Goal: Information Seeking & Learning: Learn about a topic

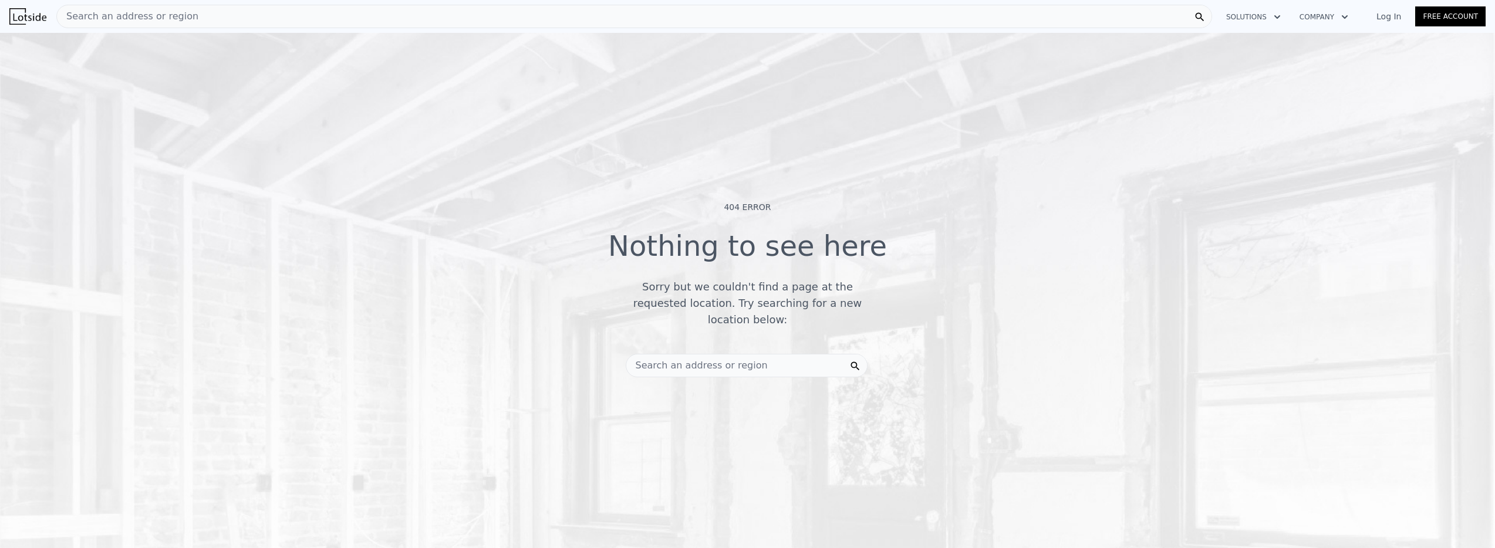
click at [140, 21] on span "Search an address or region" at bounding box center [127, 16] width 141 height 14
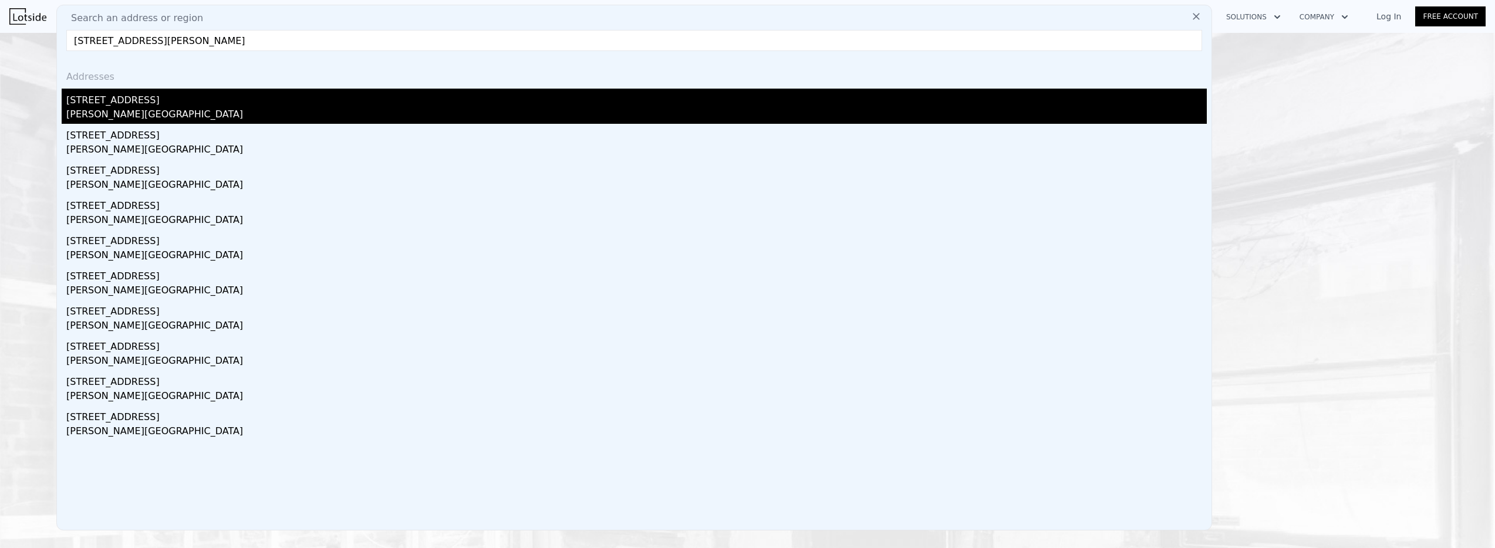
type input "[STREET_ADDRESS][PERSON_NAME]"
click at [103, 104] on div "[STREET_ADDRESS]" at bounding box center [636, 98] width 1140 height 19
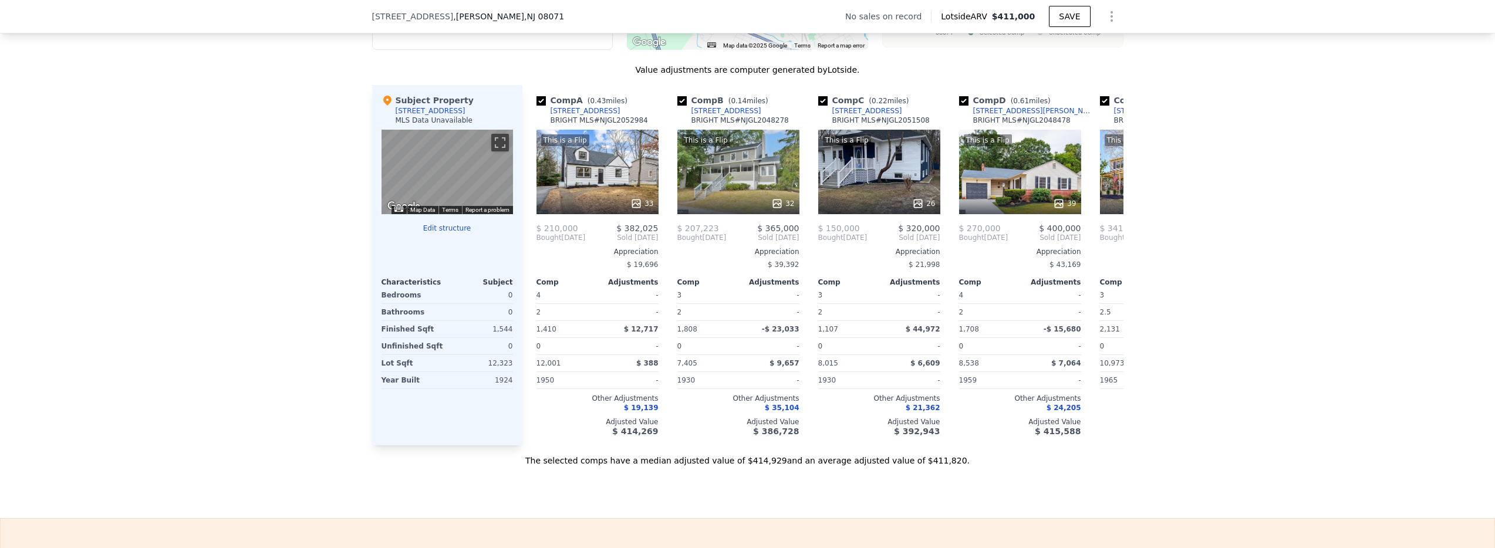
scroll to position [1097, 0]
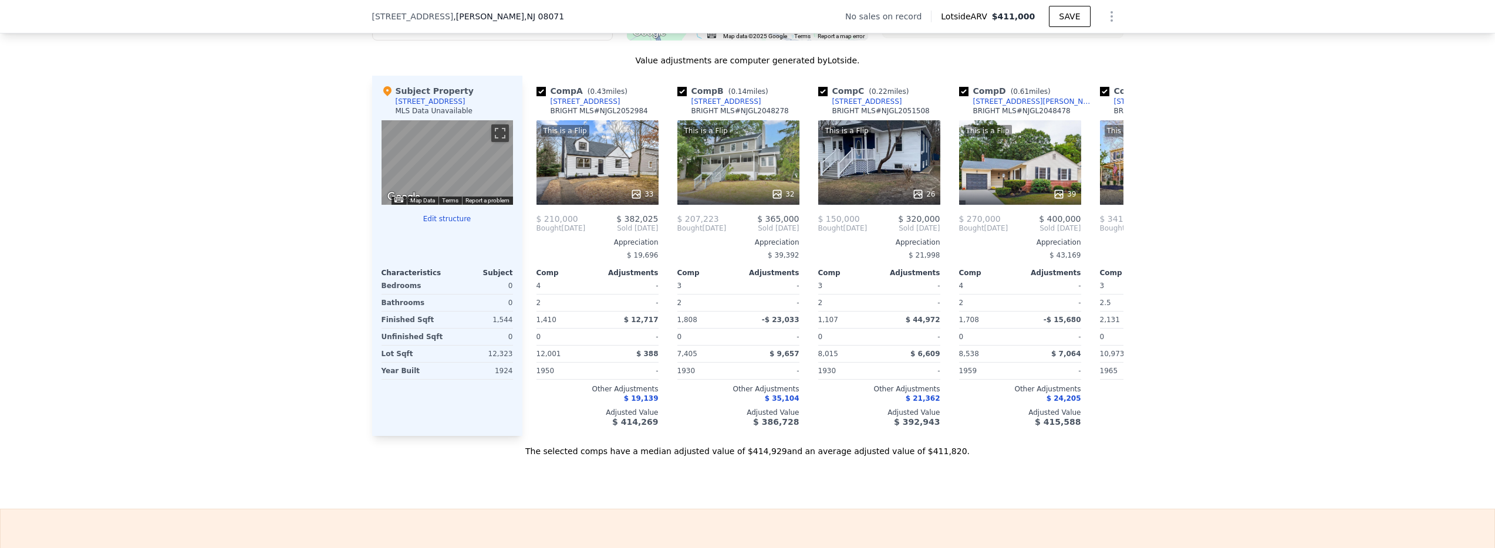
click at [419, 21] on span "[STREET_ADDRESS]" at bounding box center [413, 17] width 82 height 12
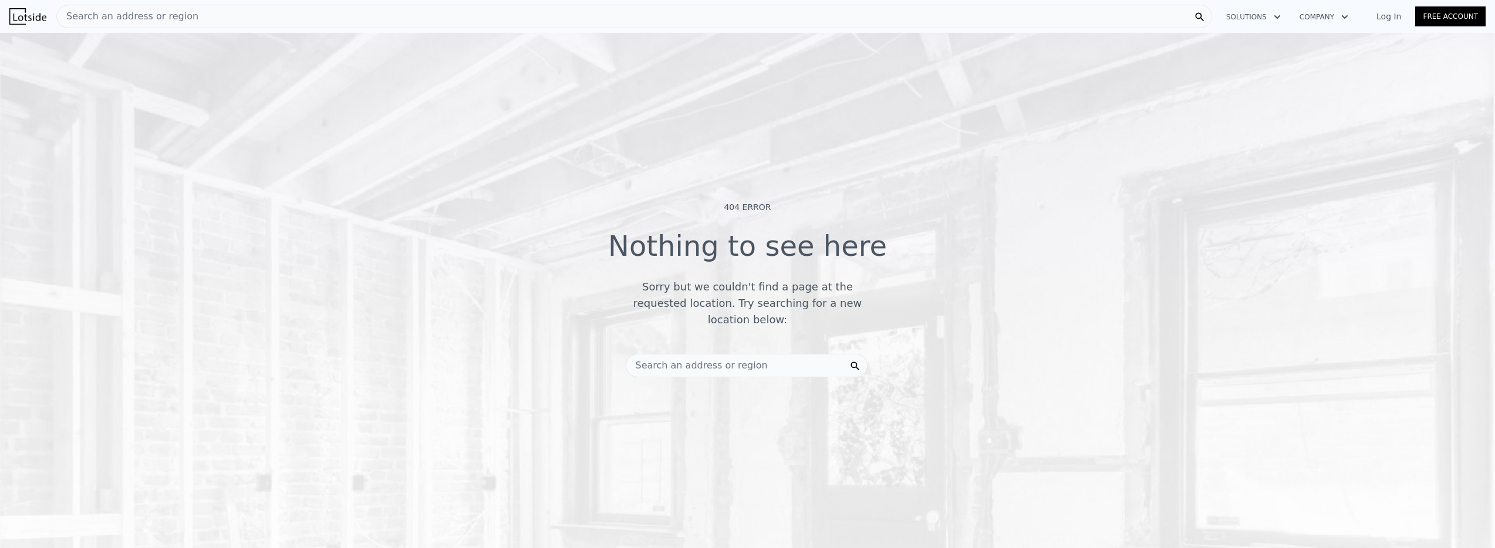
click at [127, 23] on div "Search an address or region" at bounding box center [127, 16] width 141 height 22
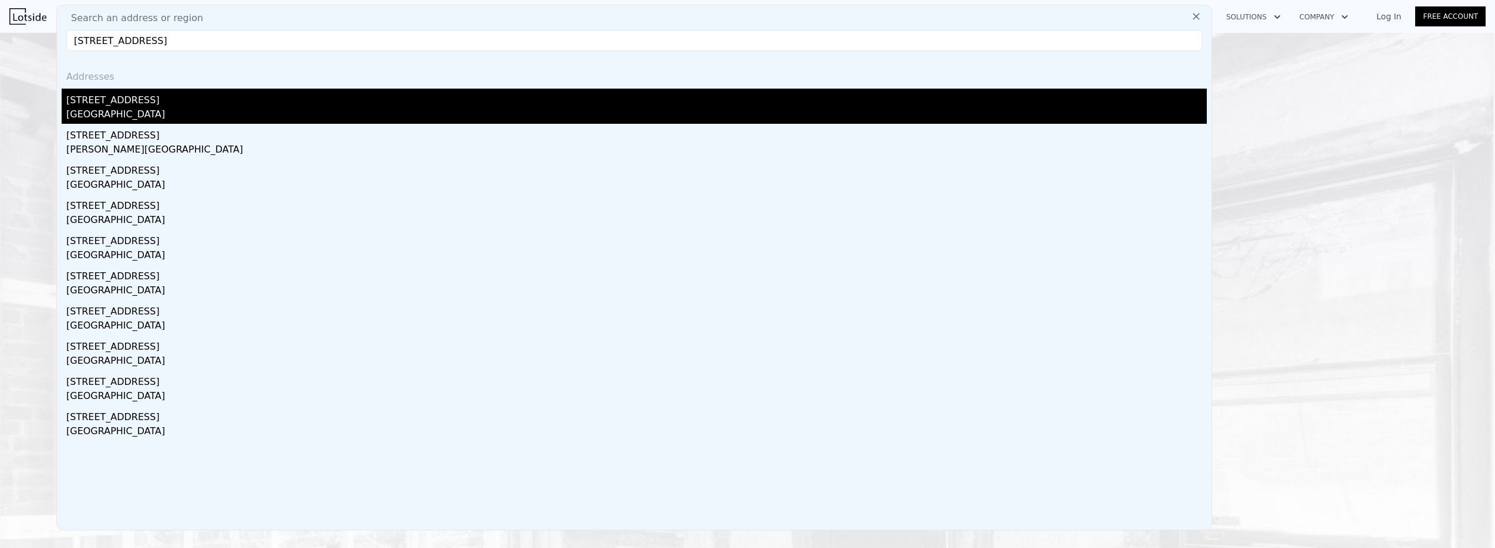
type input "[STREET_ADDRESS]"
click at [96, 119] on div "[GEOGRAPHIC_DATA]" at bounding box center [636, 115] width 1140 height 16
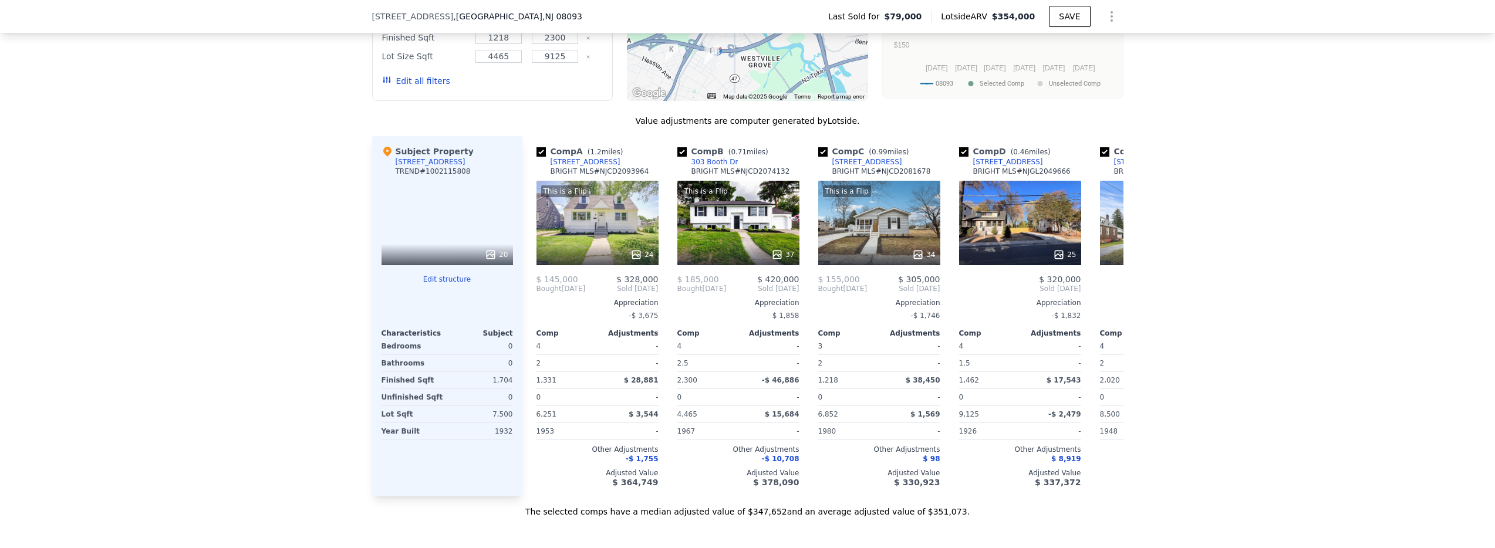
scroll to position [1097, 0]
